Goal: Information Seeking & Learning: Find specific fact

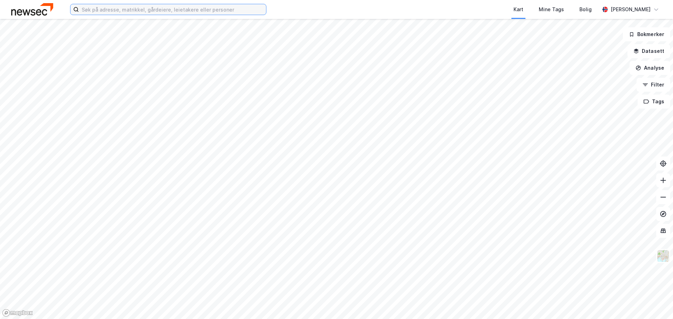
click at [175, 9] on input at bounding box center [172, 9] width 187 height 11
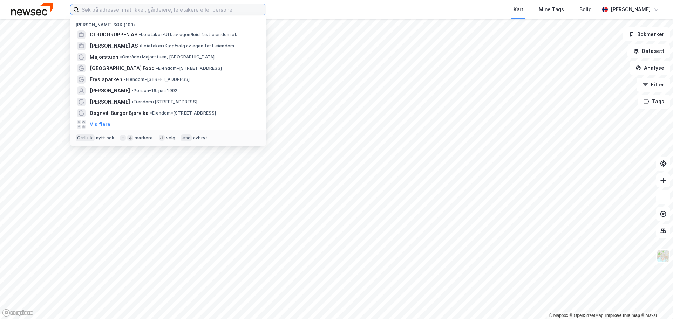
paste input "[PERSON_NAME]"
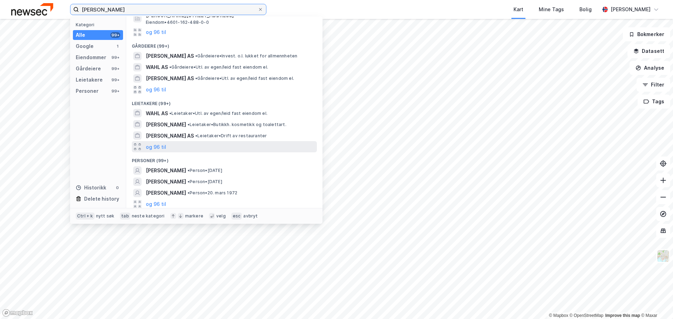
scroll to position [78, 0]
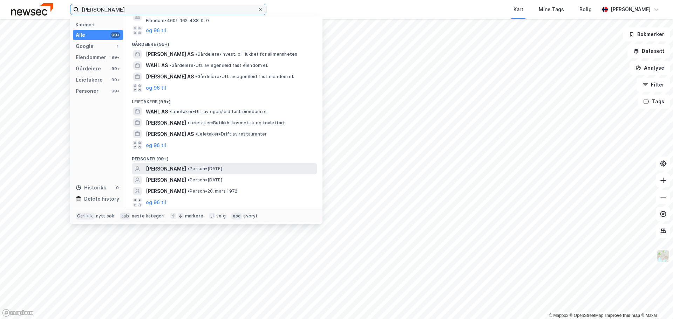
type input "[PERSON_NAME]"
click at [196, 167] on span "• Person • [DATE]" at bounding box center [204, 169] width 35 height 6
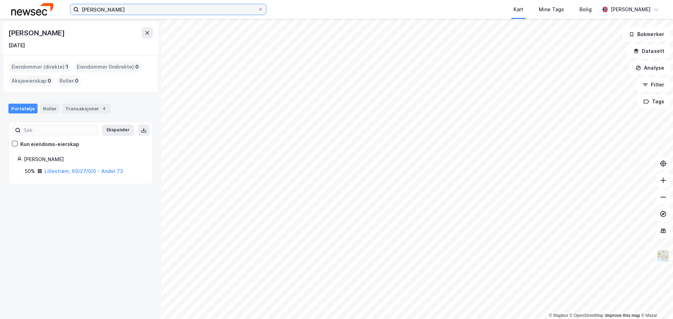
click at [165, 14] on input "[PERSON_NAME]" at bounding box center [168, 9] width 179 height 11
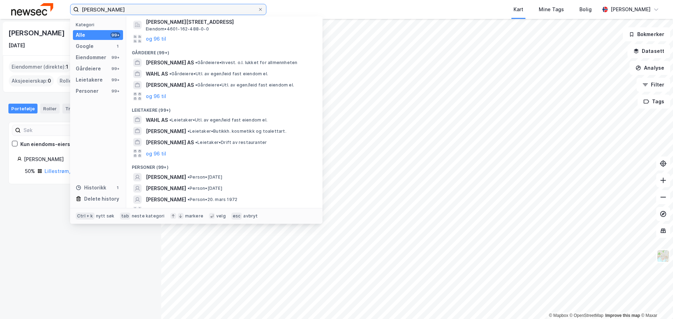
scroll to position [102, 0]
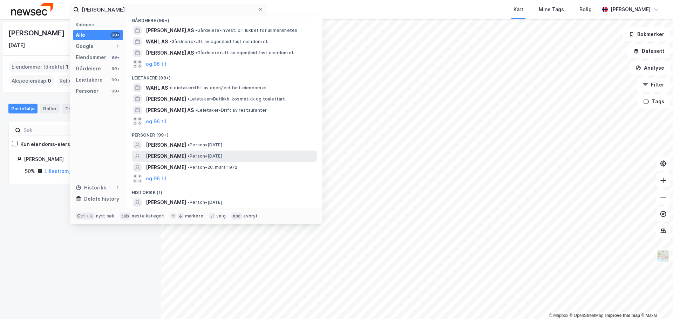
click at [201, 158] on span "• Person • [DATE]" at bounding box center [204, 156] width 35 height 6
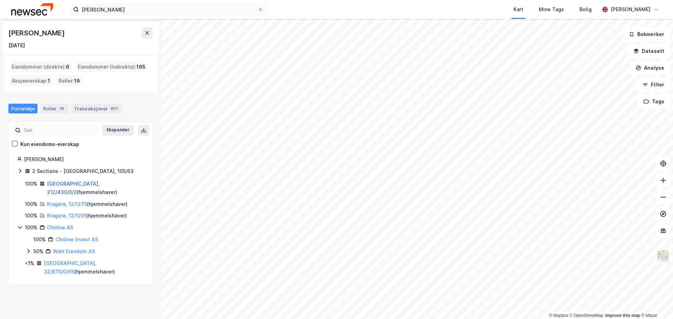
click at [60, 185] on link "[GEOGRAPHIC_DATA], 212/430/0/2" at bounding box center [73, 188] width 53 height 14
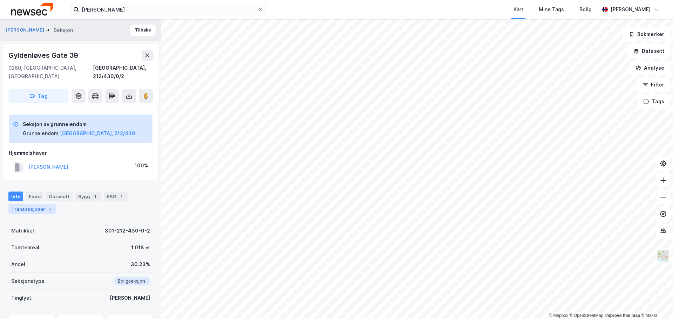
click at [31, 204] on div "Transaksjoner 3" at bounding box center [32, 209] width 48 height 10
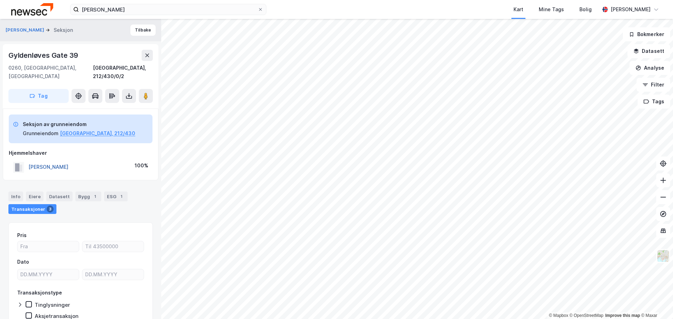
click at [0, 0] on button "[PERSON_NAME]" at bounding box center [0, 0] width 0 height 0
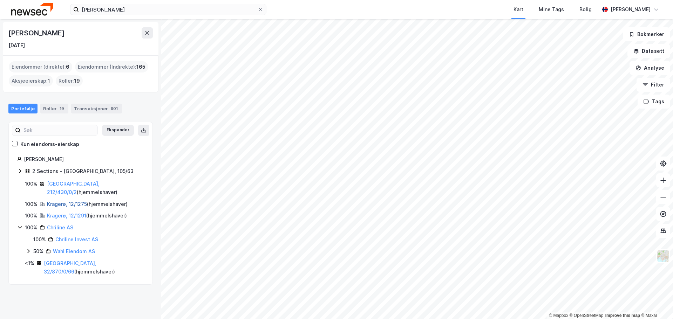
click at [67, 201] on link "Kragerø, 12/1275" at bounding box center [67, 204] width 40 height 6
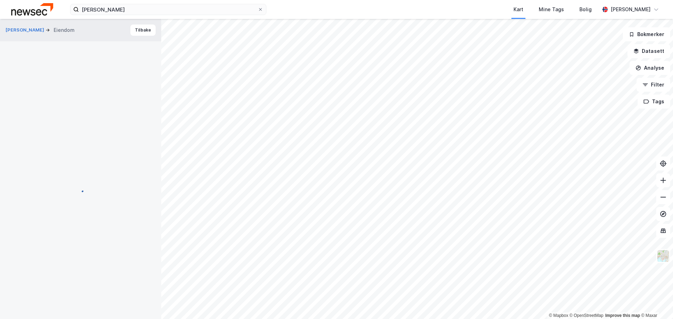
scroll to position [0, 0]
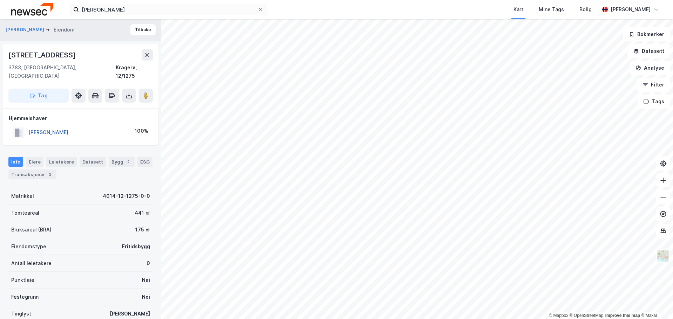
click at [0, 0] on button "[PERSON_NAME]" at bounding box center [0, 0] width 0 height 0
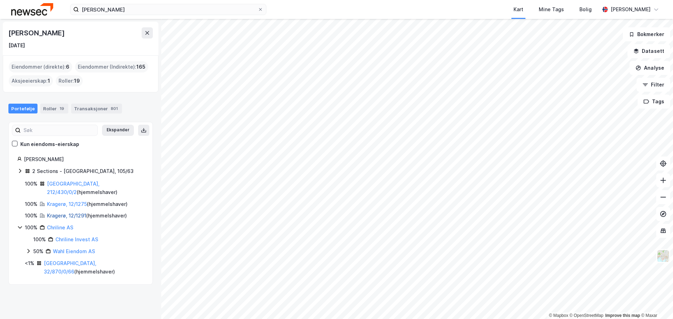
click at [61, 213] on link "Kragerø, 12/1291" at bounding box center [66, 216] width 39 height 6
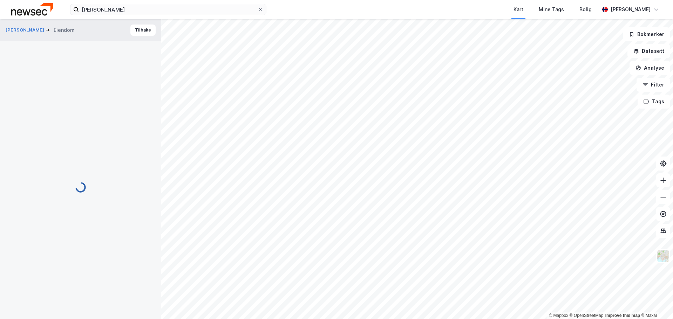
scroll to position [0, 0]
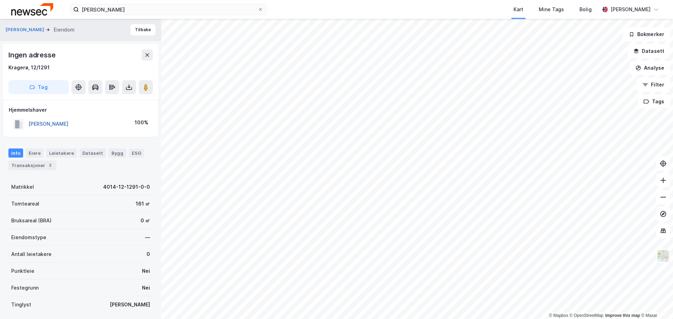
click at [0, 0] on button "[PERSON_NAME]" at bounding box center [0, 0] width 0 height 0
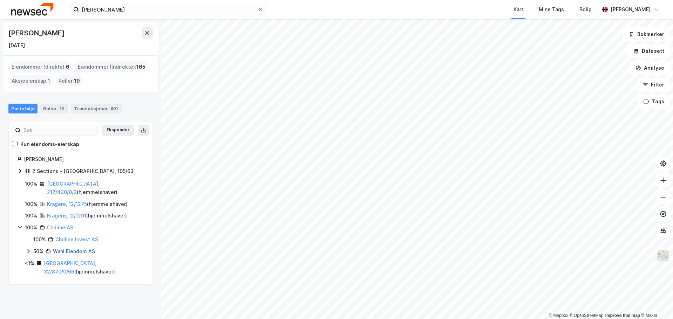
click at [63, 248] on link "Wahl Eiendom AS" at bounding box center [74, 251] width 42 height 6
